Goal: Information Seeking & Learning: Understand process/instructions

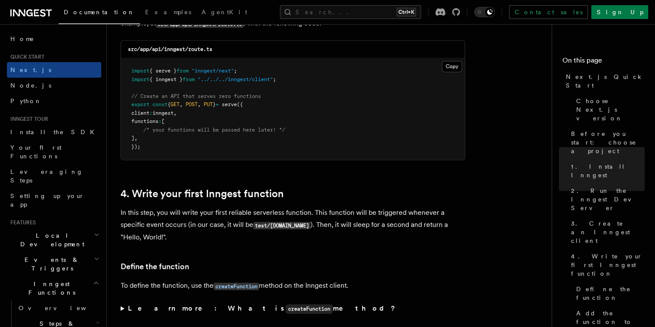
scroll to position [379, 0]
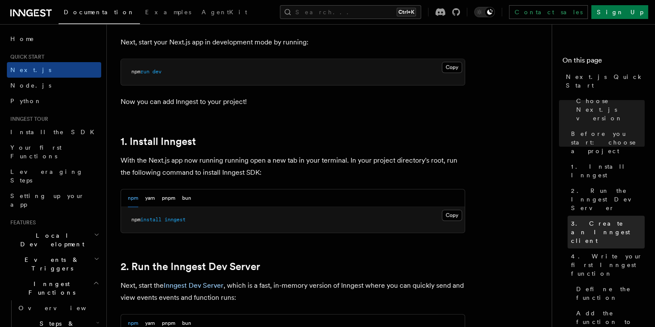
click at [571, 219] on span "3. Create an Inngest client" at bounding box center [608, 232] width 74 height 26
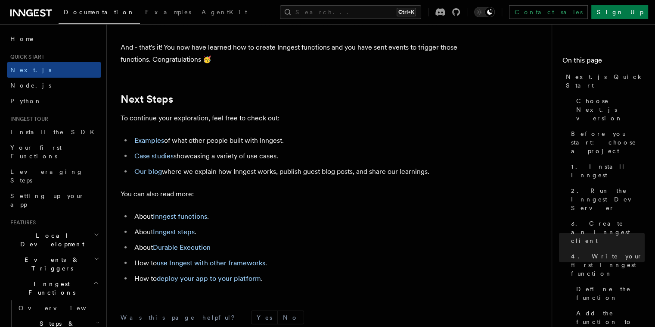
scroll to position [5344, 0]
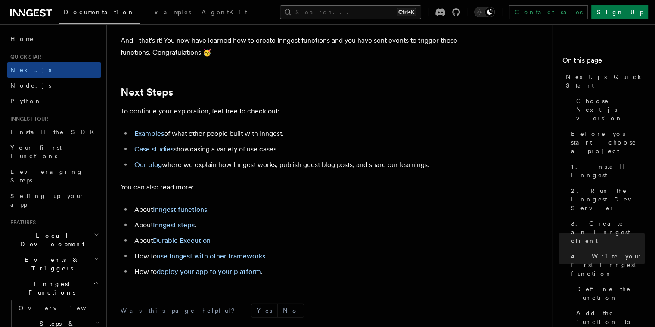
click at [342, 12] on button "Search... Ctrl+K" at bounding box center [350, 12] width 141 height 14
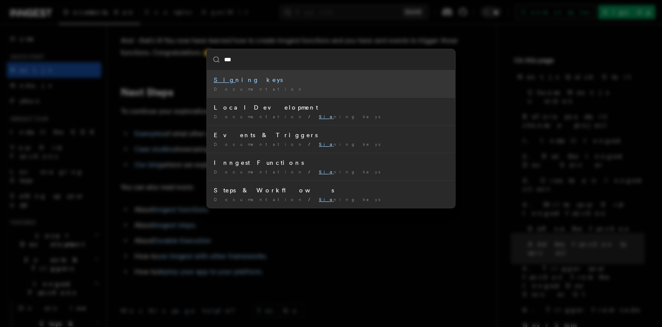
type input "****"
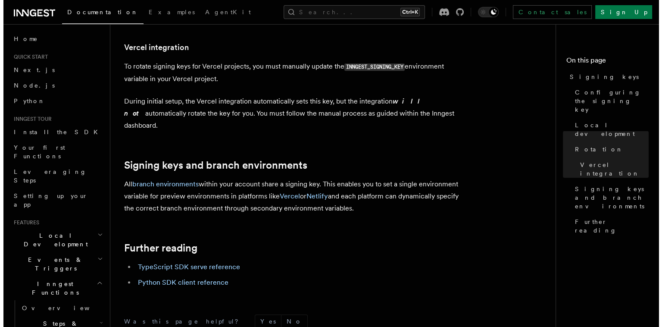
scroll to position [976, 0]
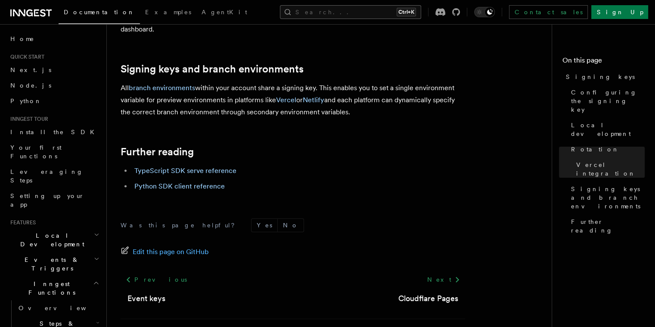
click at [348, 13] on button "Search... Ctrl+K" at bounding box center [350, 12] width 141 height 14
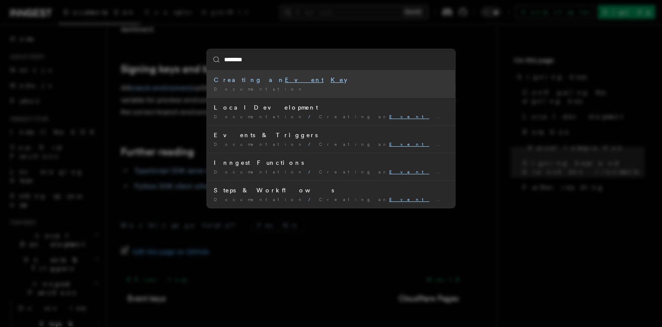
type input "*********"
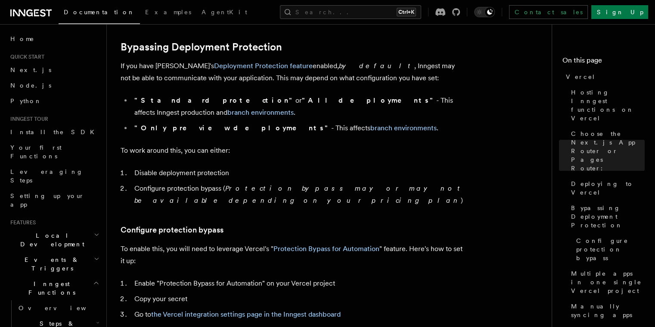
click at [339, 67] on em "by default" at bounding box center [376, 66] width 75 height 8
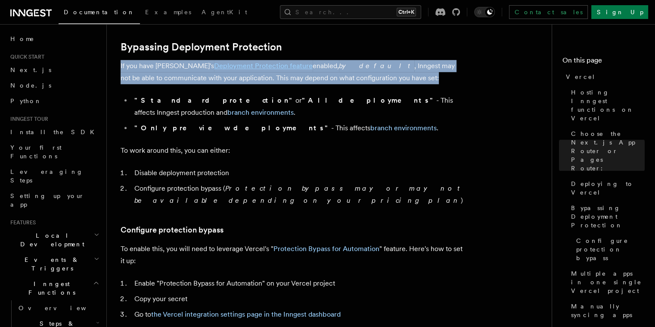
click at [339, 67] on em "by default" at bounding box center [376, 66] width 75 height 8
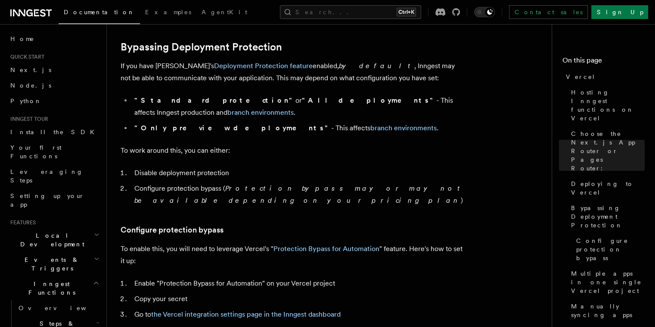
click at [212, 124] on strong ""Only preview deployments"" at bounding box center [232, 128] width 197 height 8
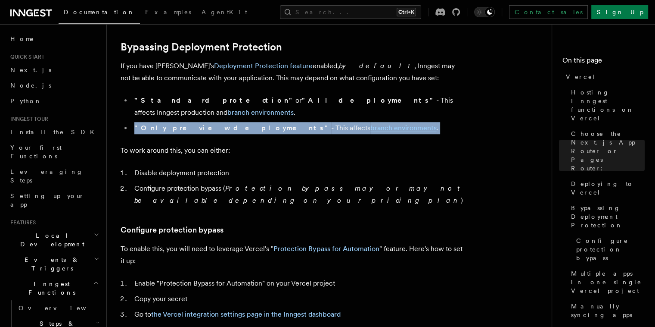
click at [212, 124] on strong ""Only preview deployments"" at bounding box center [232, 128] width 197 height 8
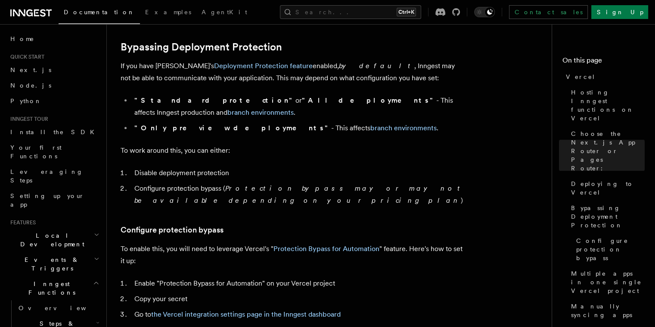
click at [302, 101] on strong ""All deployments"" at bounding box center [369, 100] width 134 height 8
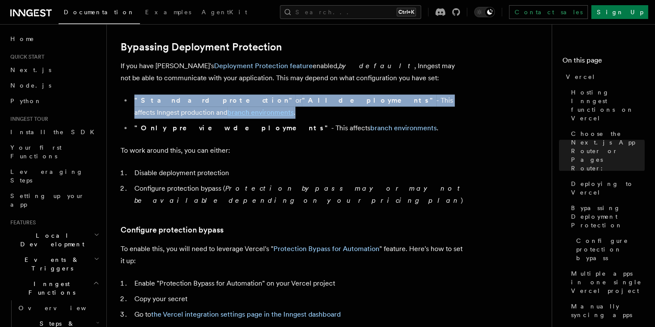
click at [302, 101] on strong ""All deployments"" at bounding box center [369, 100] width 134 height 8
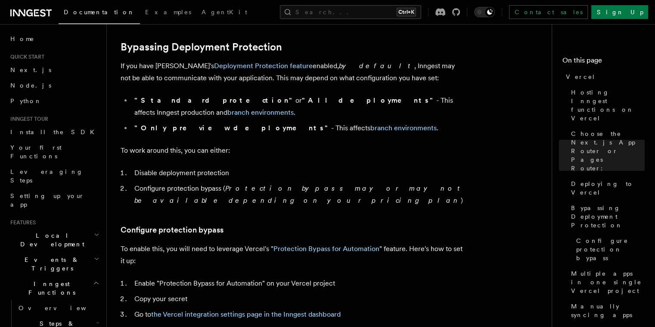
click at [214, 124] on strong ""Only preview deployments"" at bounding box center [232, 128] width 197 height 8
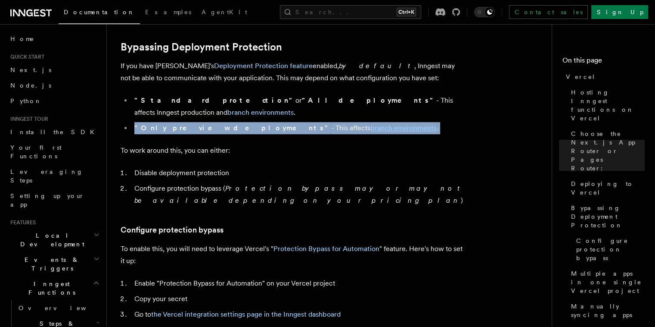
click at [214, 124] on strong ""Only preview deployments"" at bounding box center [232, 128] width 197 height 8
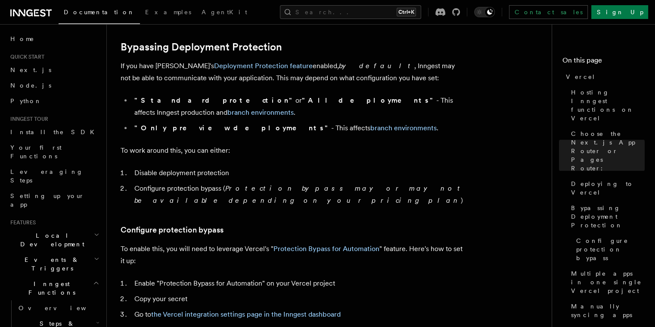
click at [194, 182] on li "Configure protection bypass ( Protection bypass may or may not be available dep…" at bounding box center [298, 194] width 333 height 24
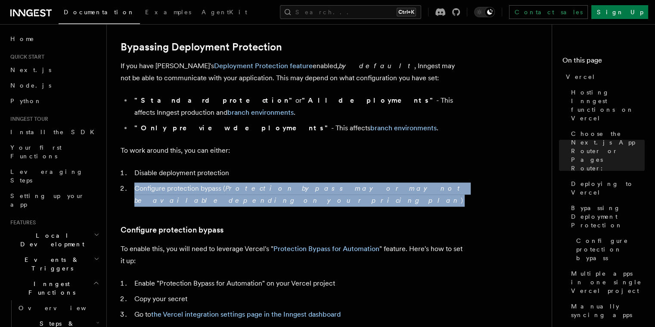
click at [194, 182] on li "Configure protection bypass ( Protection bypass may or may not be available dep…" at bounding box center [298, 194] width 333 height 24
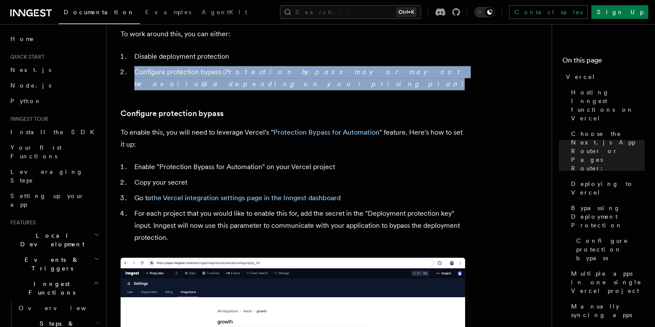
scroll to position [751, 0]
